Goal: Task Accomplishment & Management: Complete application form

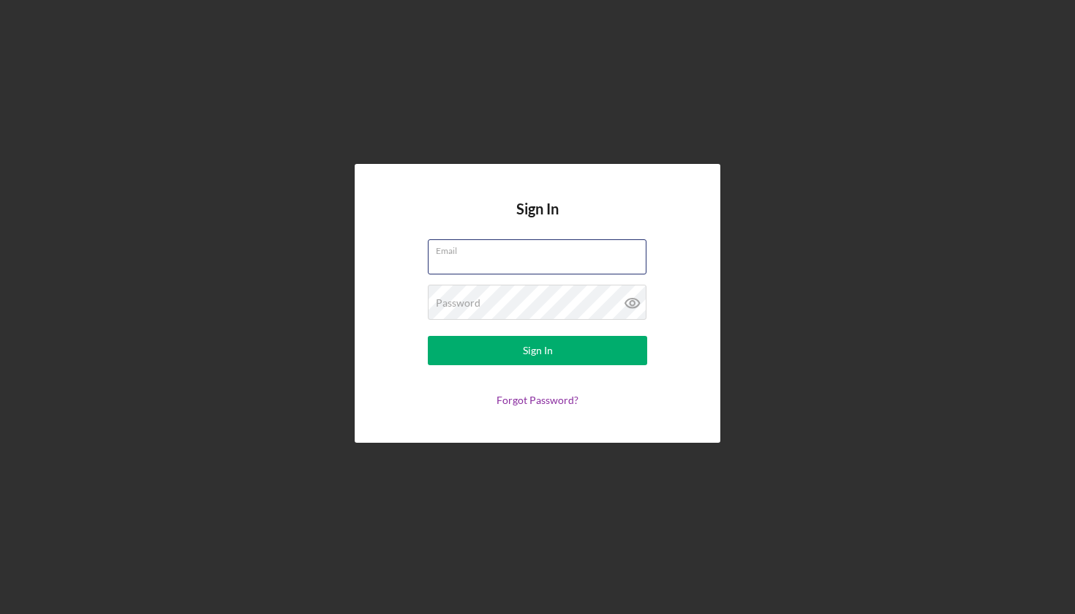
type input "[EMAIL_ADDRESS][DOMAIN_NAME]"
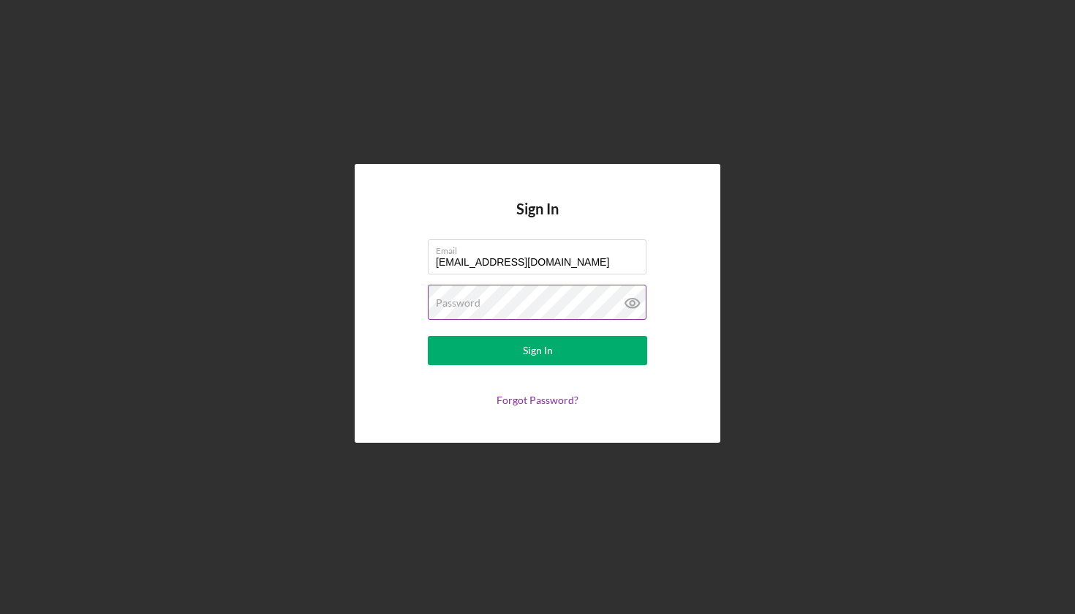
click at [538, 350] on button "Sign In" at bounding box center [537, 350] width 219 height 29
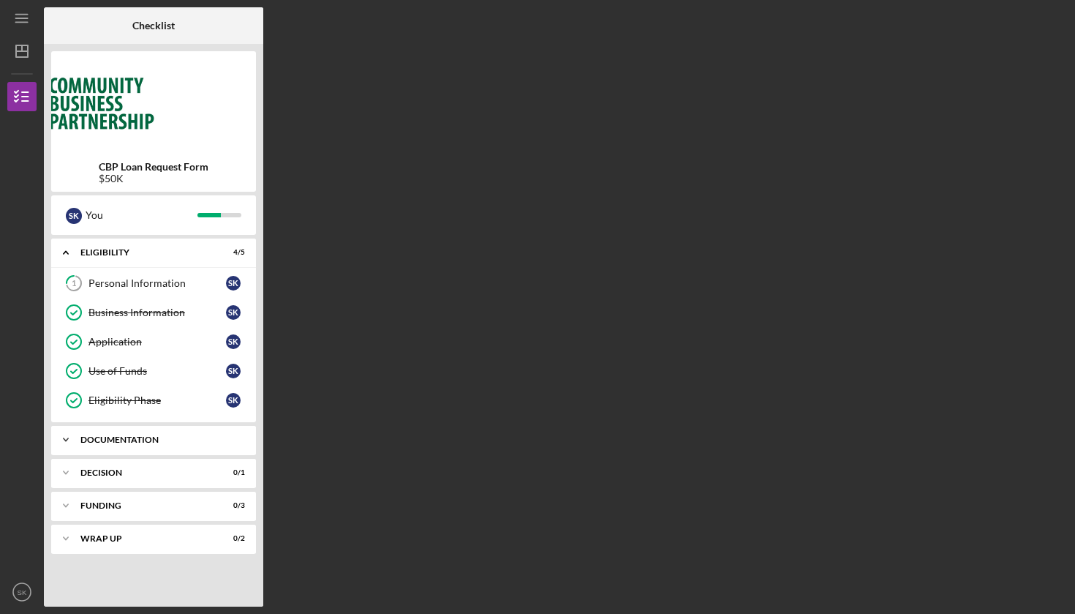
click at [68, 440] on icon "Icon/Expander" at bounding box center [65, 439] width 29 height 29
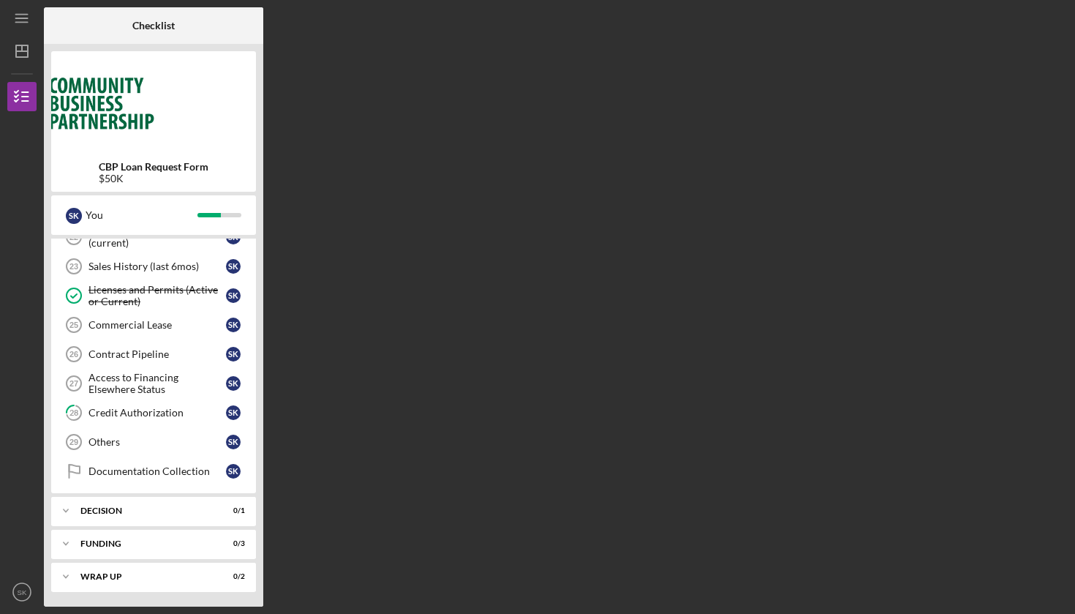
scroll to position [731, 0]
click at [161, 415] on div "Credit Authorization" at bounding box center [156, 413] width 137 height 12
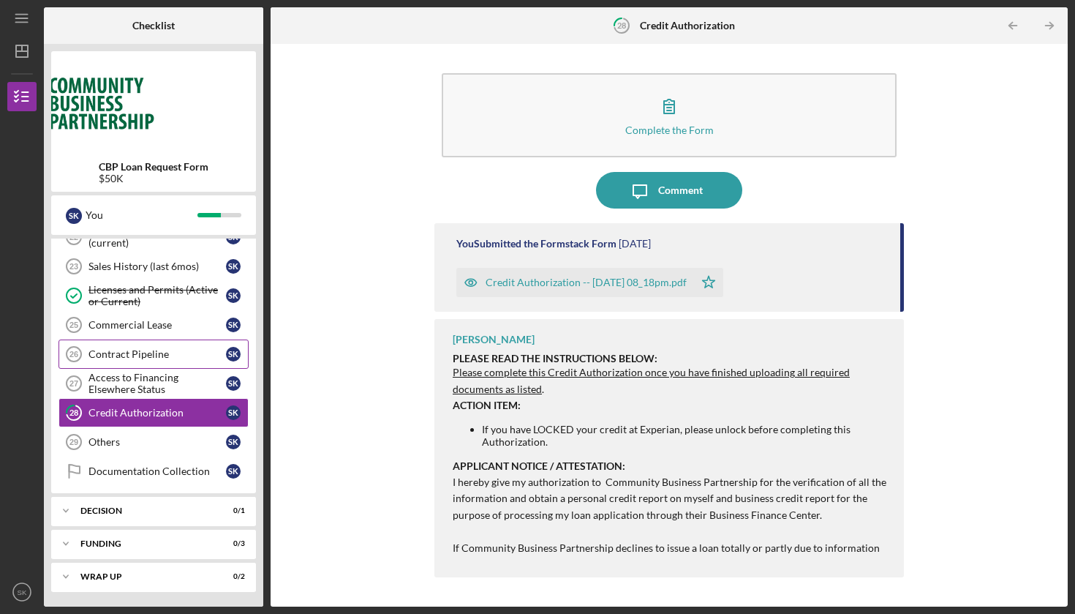
scroll to position [731, 0]
click at [148, 415] on div "Credit Authorization" at bounding box center [156, 413] width 137 height 12
click at [753, 452] on div "PLEASE READ THE INSTRUCTIONS BELOW: Please complete this Credit Authorization o…" at bounding box center [671, 512] width 437 height 318
click at [824, 277] on div "Credit Authorization -- [DATE] 08_18pm.pdf Icon/Star" at bounding box center [670, 278] width 429 height 37
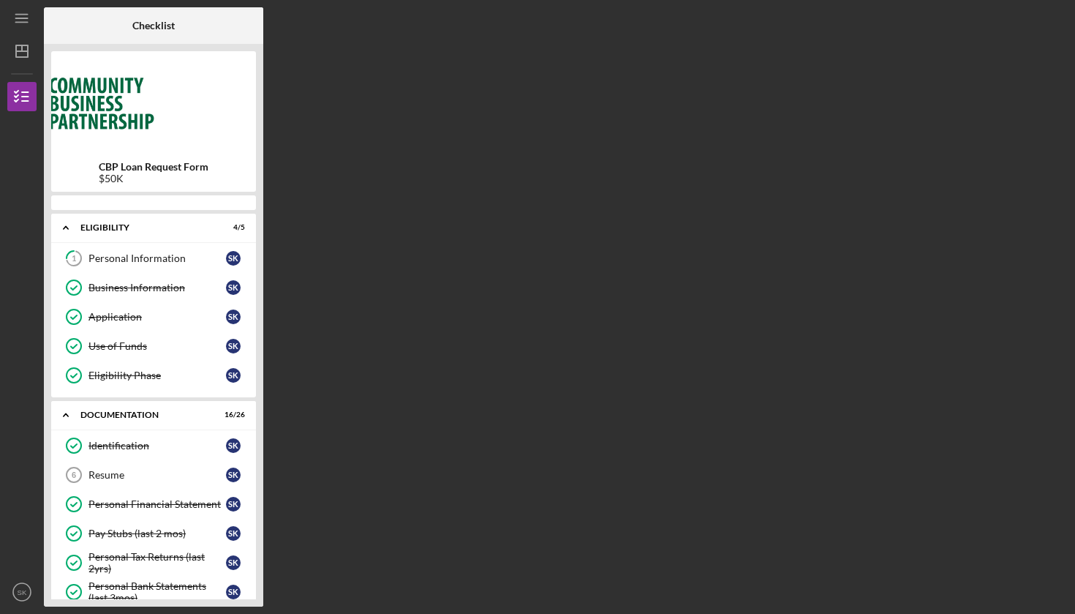
scroll to position [706, 0]
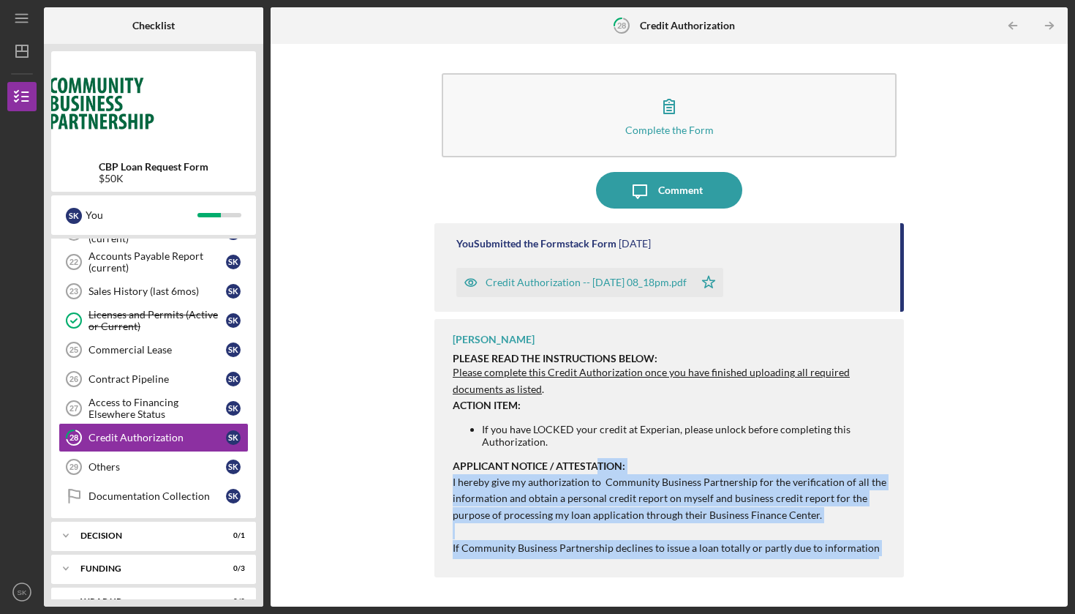
drag, startPoint x: 596, startPoint y: 470, endPoint x: 627, endPoint y: 613, distance: 145.9
click at [627, 613] on div "Icon/Menu 28 Credit Authorization Checklist CBP Loan Request Form $50K S K You …" at bounding box center [537, 307] width 1075 height 614
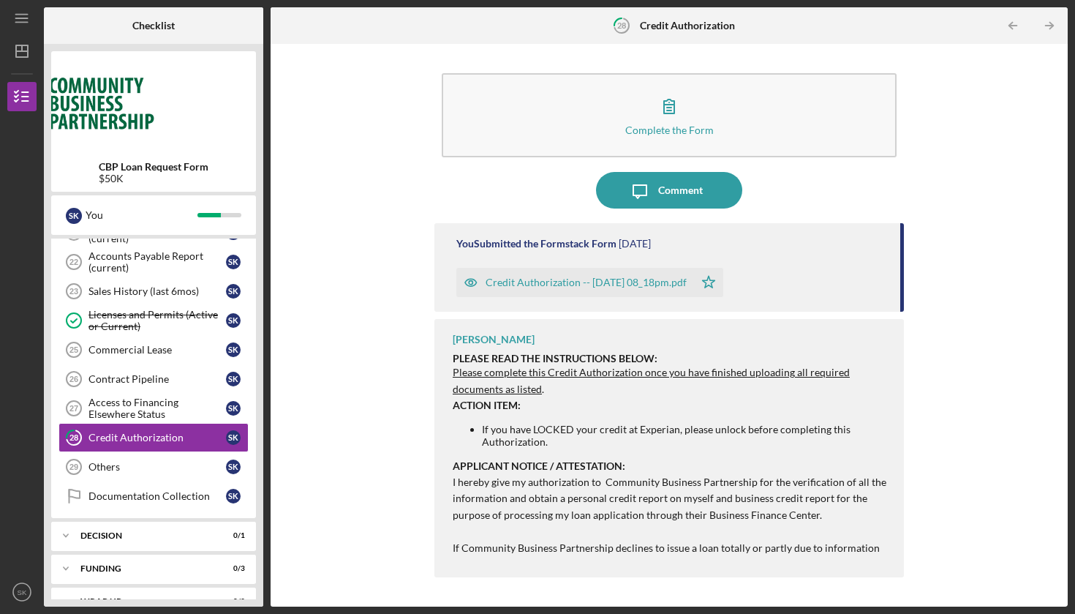
click at [557, 477] on p "APPLICANT NOTICE / ATTESTATION: I hereby give my authorization to Community Bus…" at bounding box center [671, 564] width 437 height 213
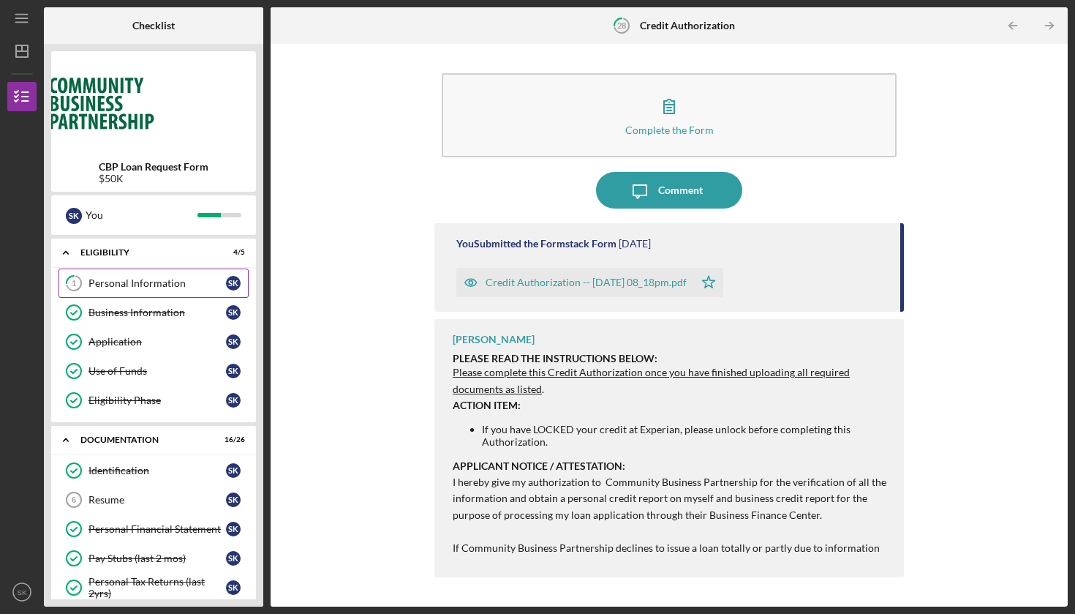
scroll to position [0, 0]
click at [119, 282] on div "Personal Information" at bounding box center [156, 283] width 137 height 12
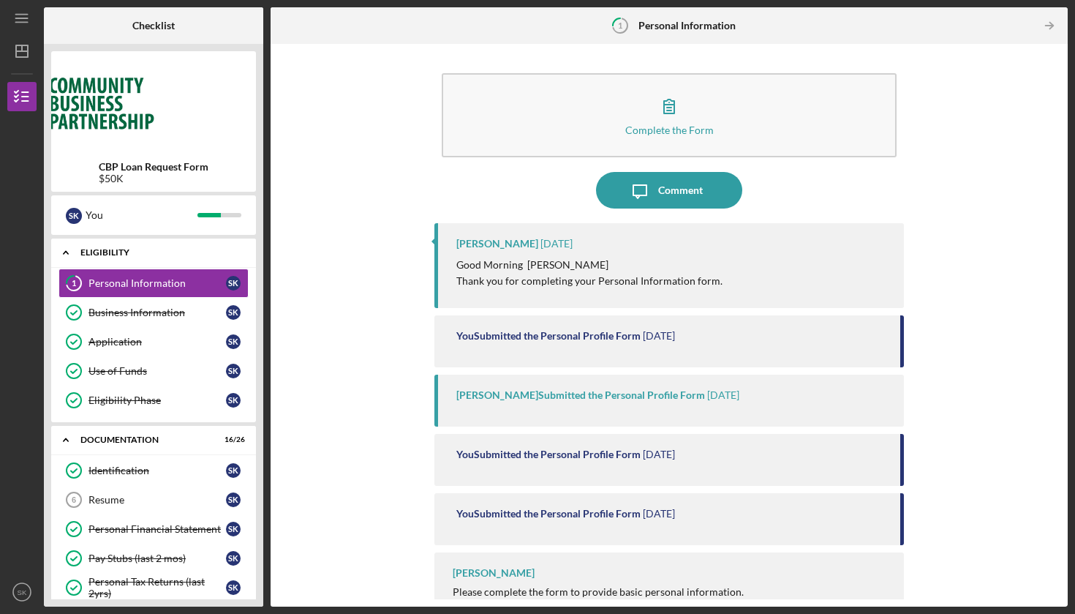
click at [63, 252] on icon "Icon/Expander" at bounding box center [65, 252] width 29 height 29
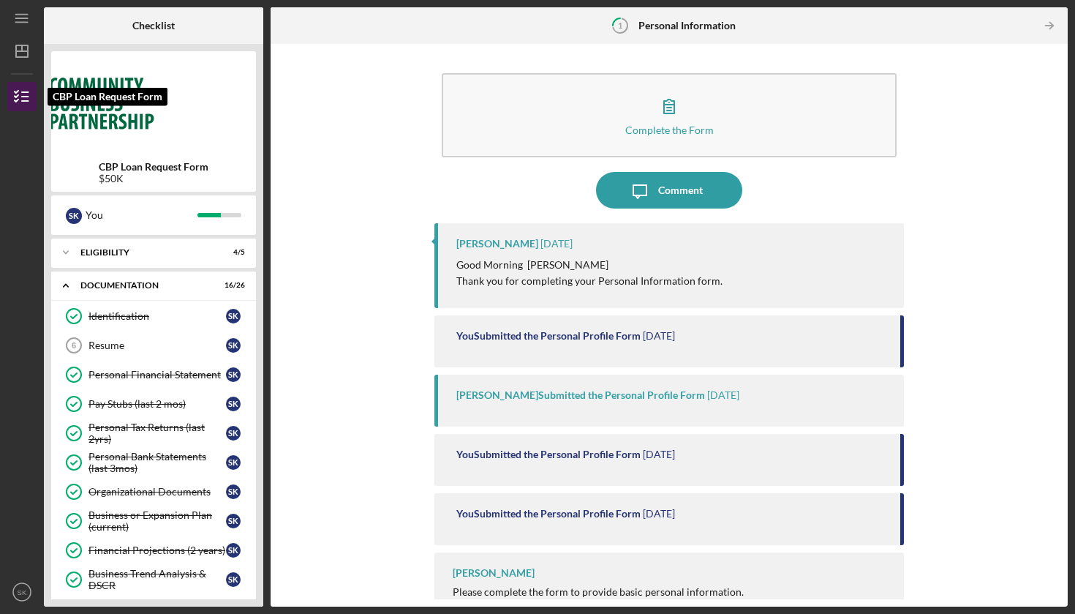
click at [24, 99] on icon "button" at bounding box center [22, 96] width 37 height 37
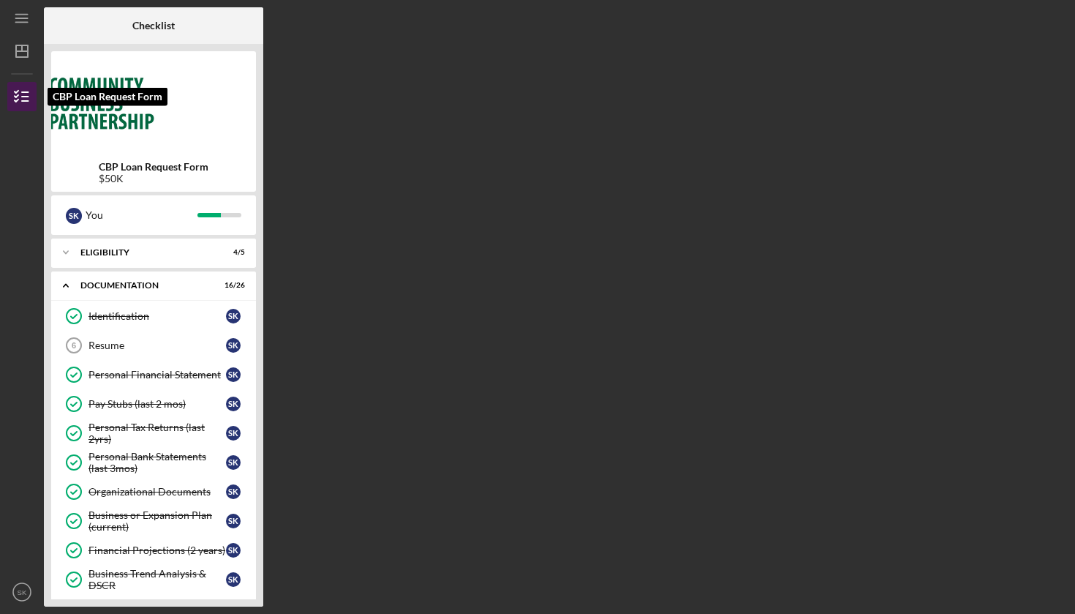
click at [24, 99] on icon "button" at bounding box center [22, 96] width 37 height 37
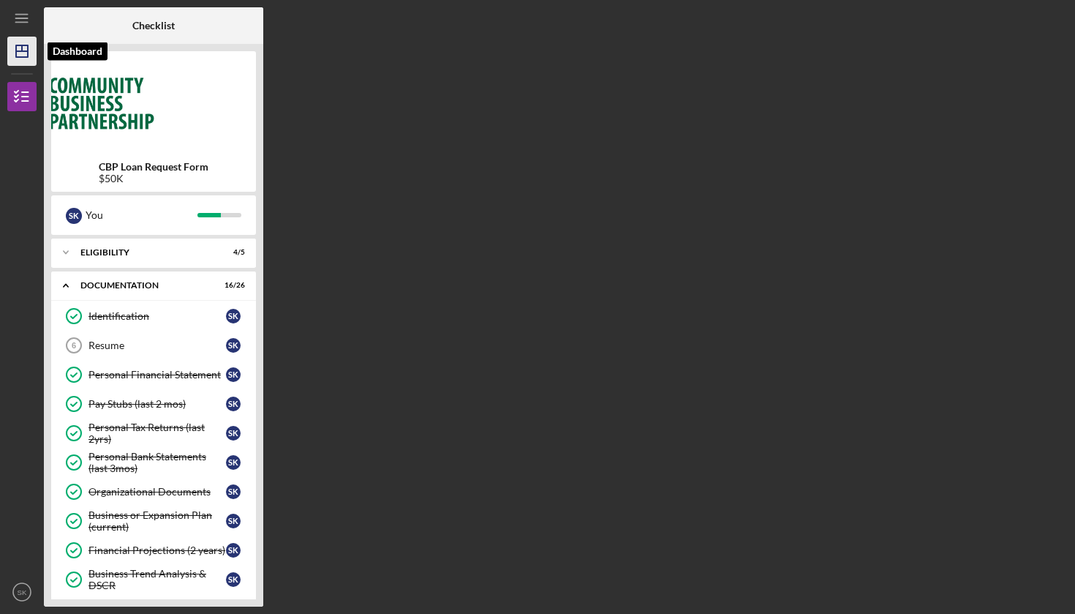
click at [20, 53] on icon "Icon/Dashboard" at bounding box center [22, 51] width 37 height 37
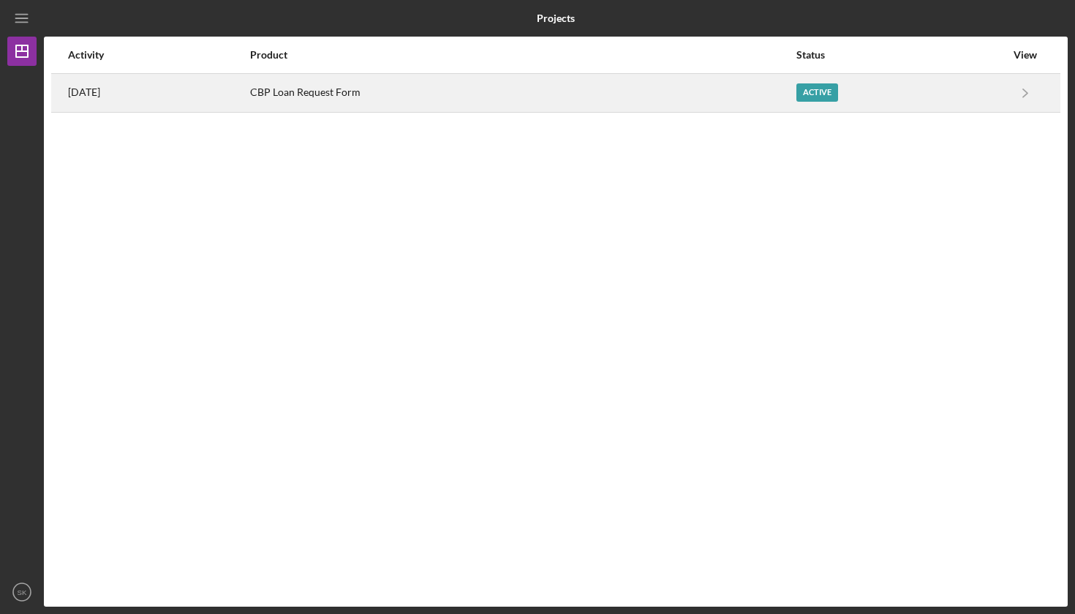
click at [381, 88] on div "CBP Loan Request Form" at bounding box center [522, 93] width 545 height 37
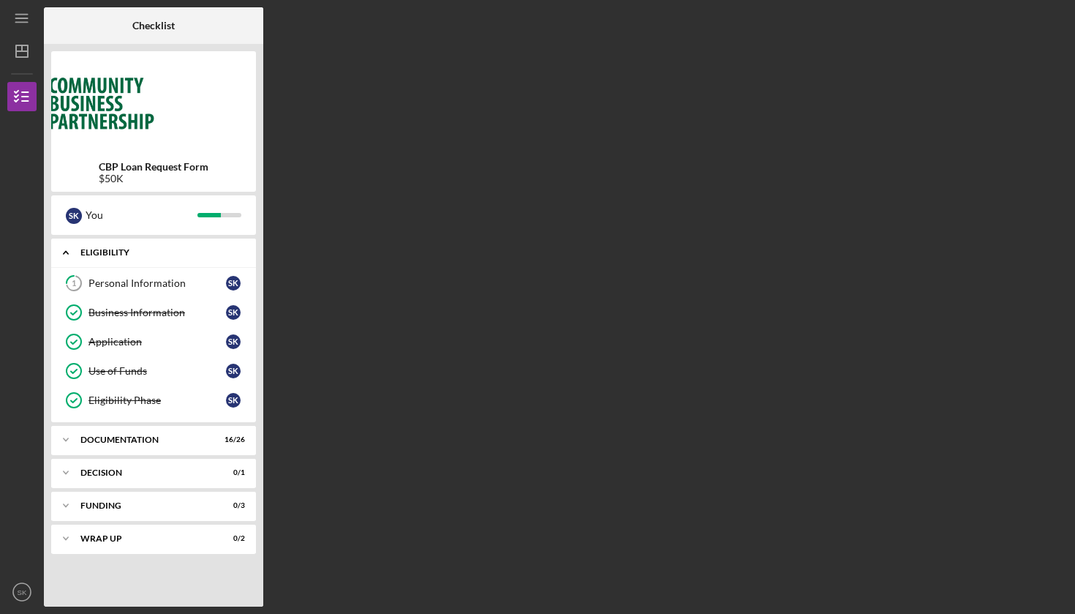
click at [68, 257] on icon "Icon/Expander" at bounding box center [65, 252] width 29 height 29
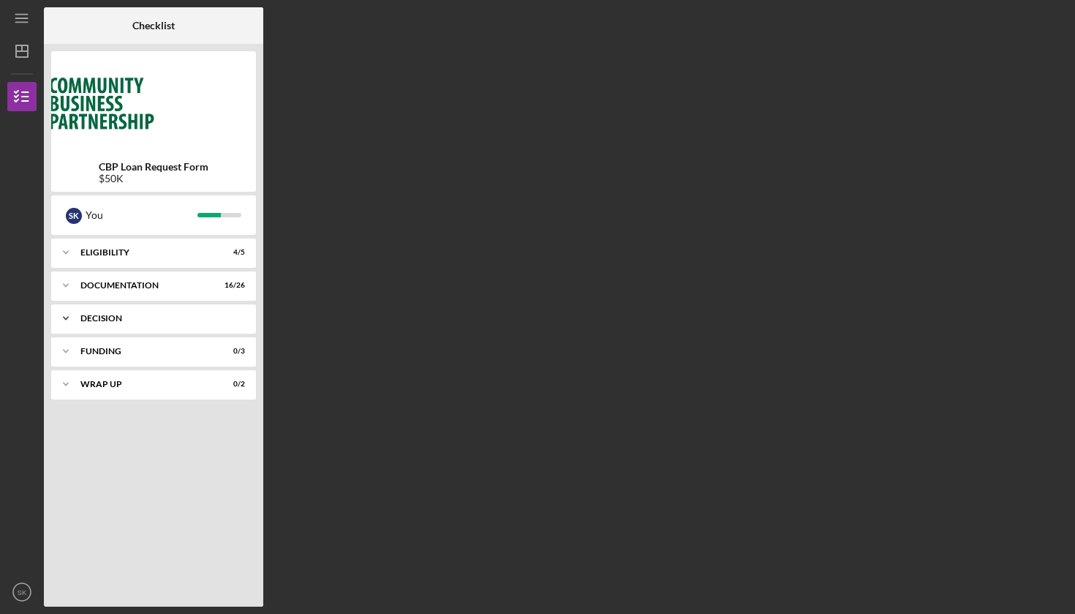
click at [63, 318] on icon "Icon/Expander" at bounding box center [65, 318] width 29 height 29
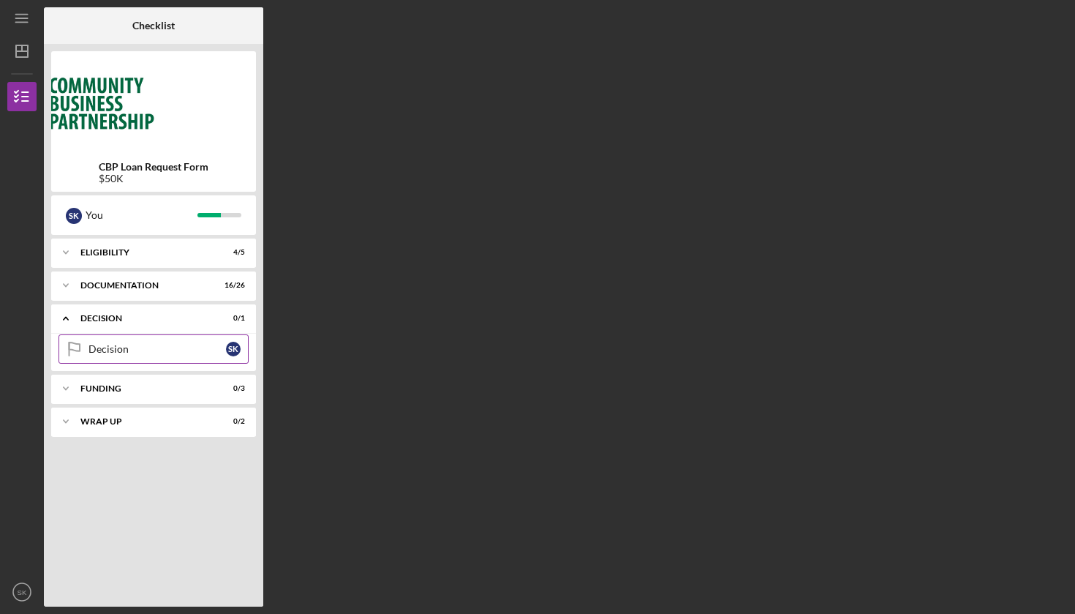
click at [109, 352] on div "Decision" at bounding box center [156, 349] width 137 height 12
